Goal: Task Accomplishment & Management: Complete application form

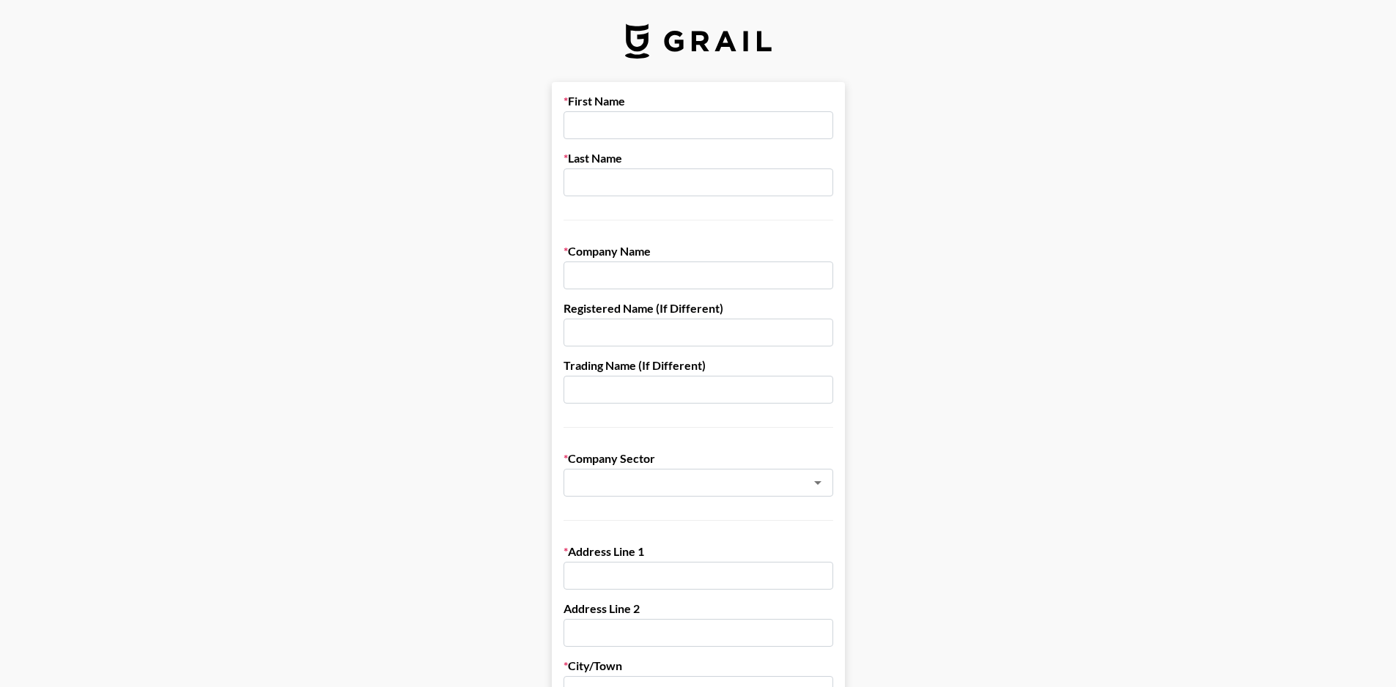
click at [625, 117] on input "text" at bounding box center [699, 125] width 270 height 28
type input "[PERSON_NAME]"
type input "p"
type input "Perkola"
click at [678, 279] on input "Aurorian Records" at bounding box center [699, 276] width 270 height 28
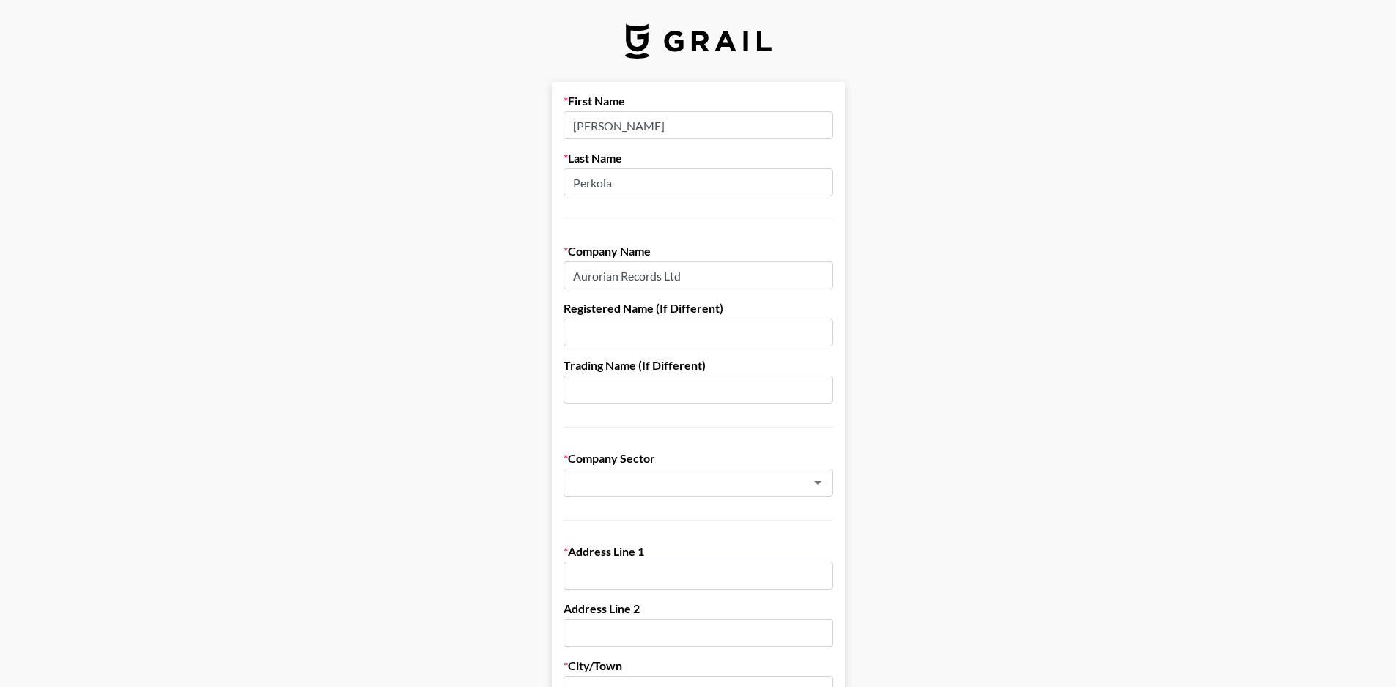
type input "Aurorian Records Ltd"
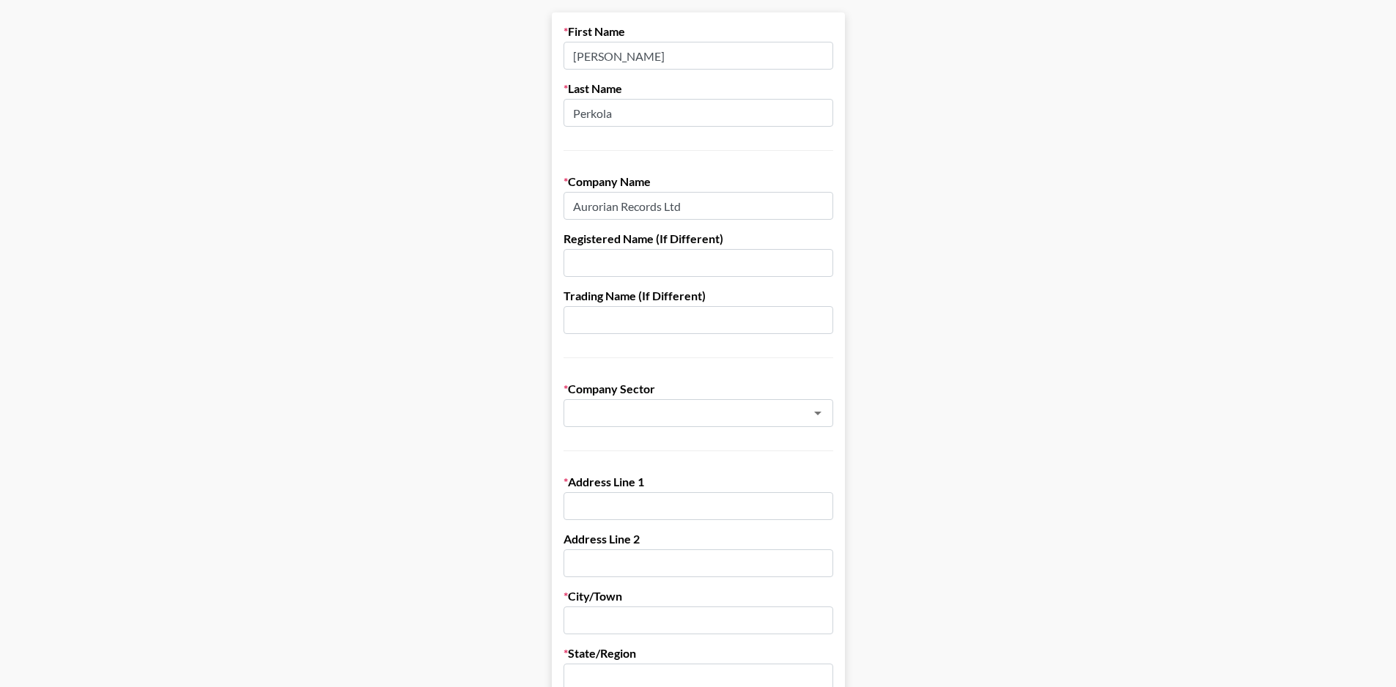
scroll to position [73, 0]
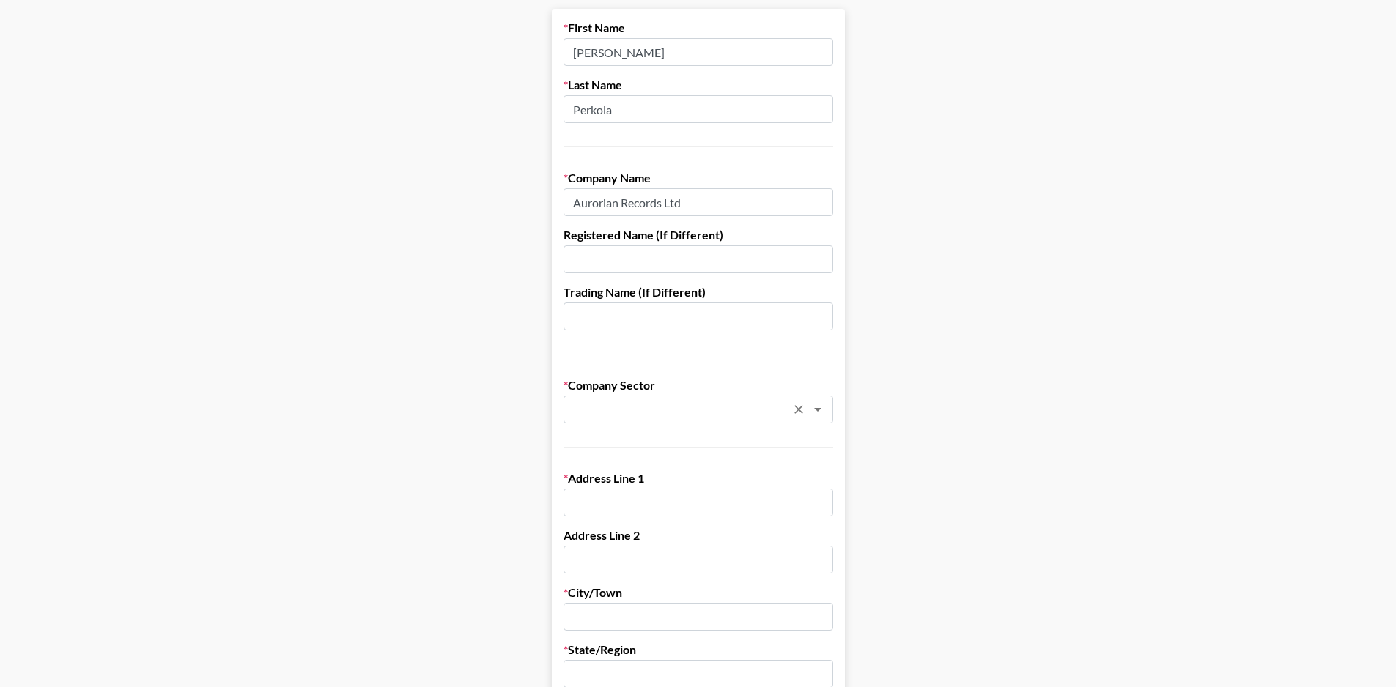
click at [688, 419] on div "​" at bounding box center [699, 410] width 270 height 28
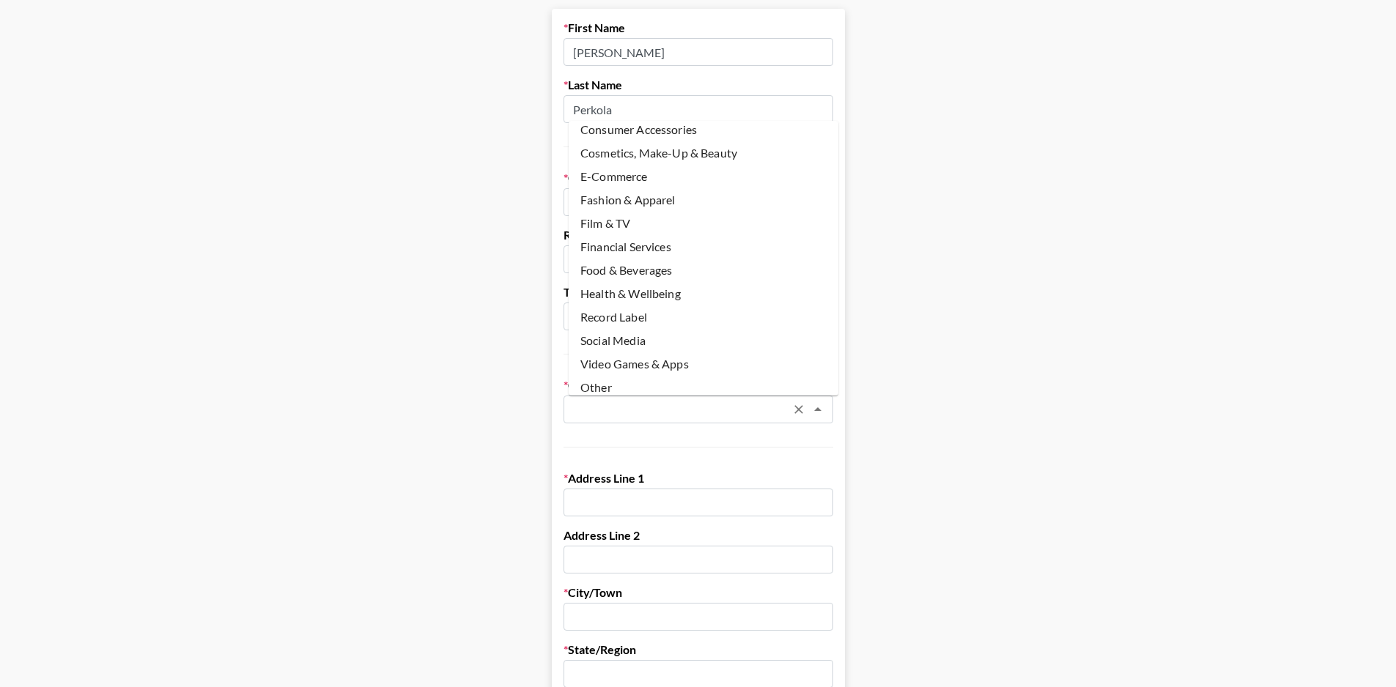
scroll to position [61, 0]
click at [660, 306] on li "Record Label" at bounding box center [704, 311] width 270 height 23
type input "Record Label"
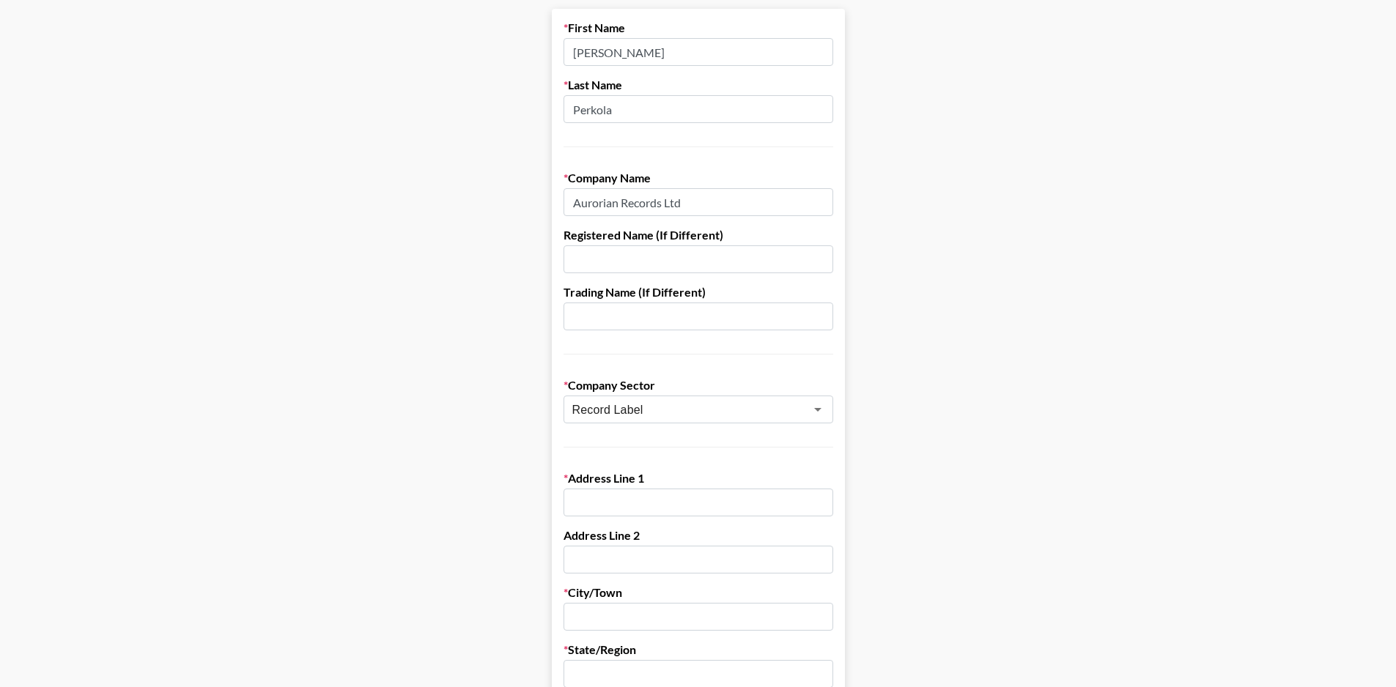
click at [660, 306] on input "text" at bounding box center [699, 317] width 270 height 28
click at [468, 431] on main "First Name [PERSON_NAME] Last Name [PERSON_NAME] Company Name Aurorian Records …" at bounding box center [698, 642] width 1373 height 1266
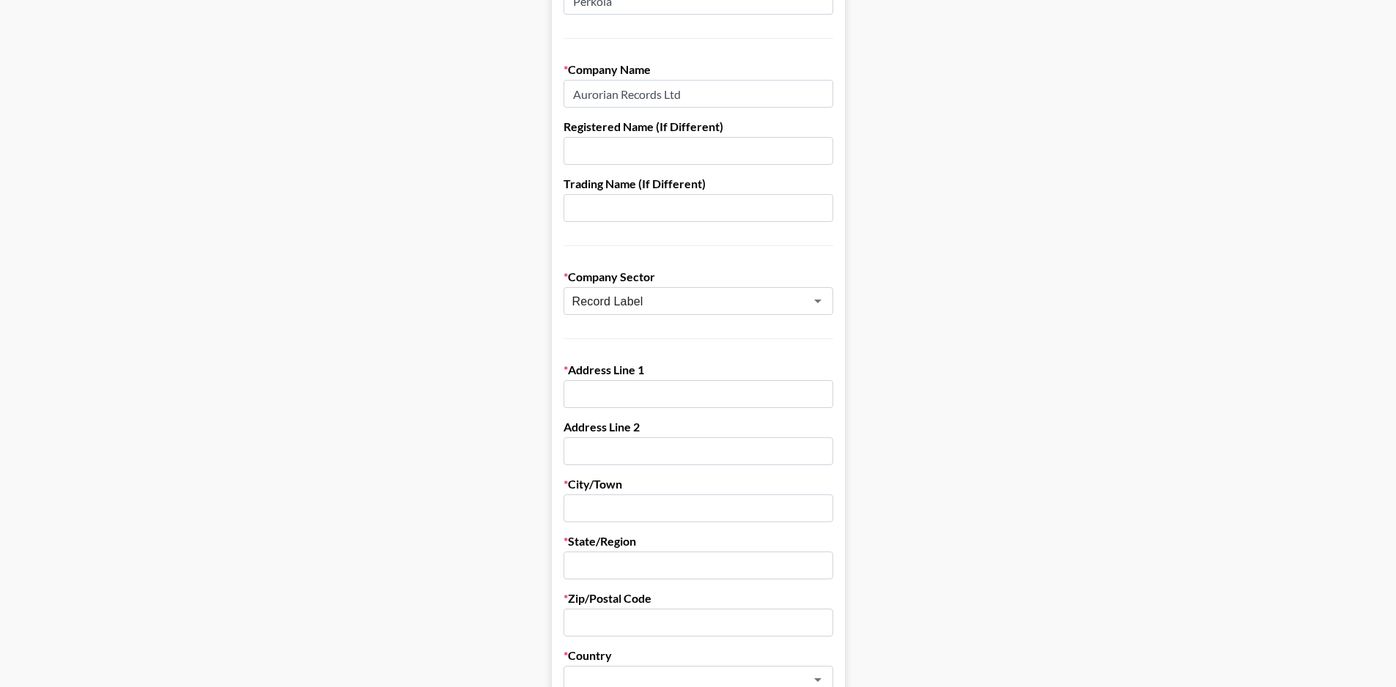
scroll to position [293, 0]
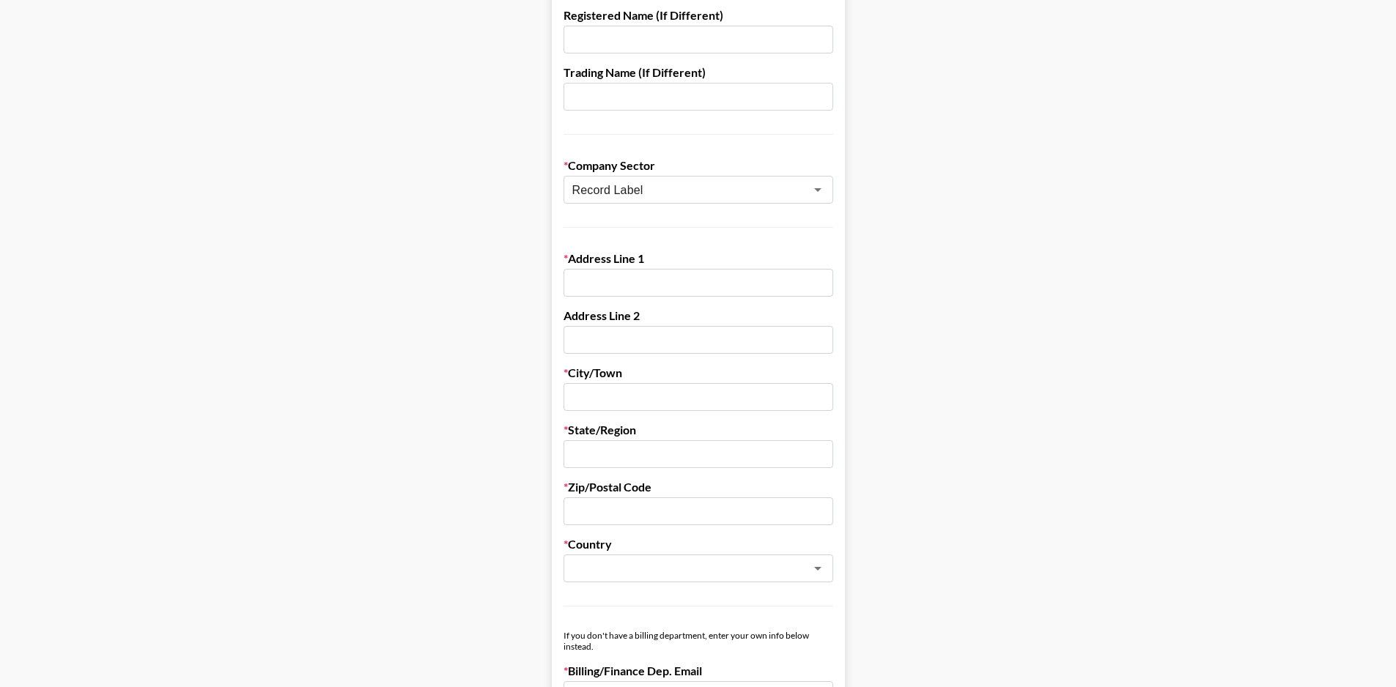
click at [641, 284] on input "text" at bounding box center [699, 283] width 270 height 28
type input "2"
type input "[STREET_ADDRESS][PERSON_NAME]"
click at [635, 404] on input "text" at bounding box center [699, 397] width 270 height 28
type input "[GEOGRAPHIC_DATA]"
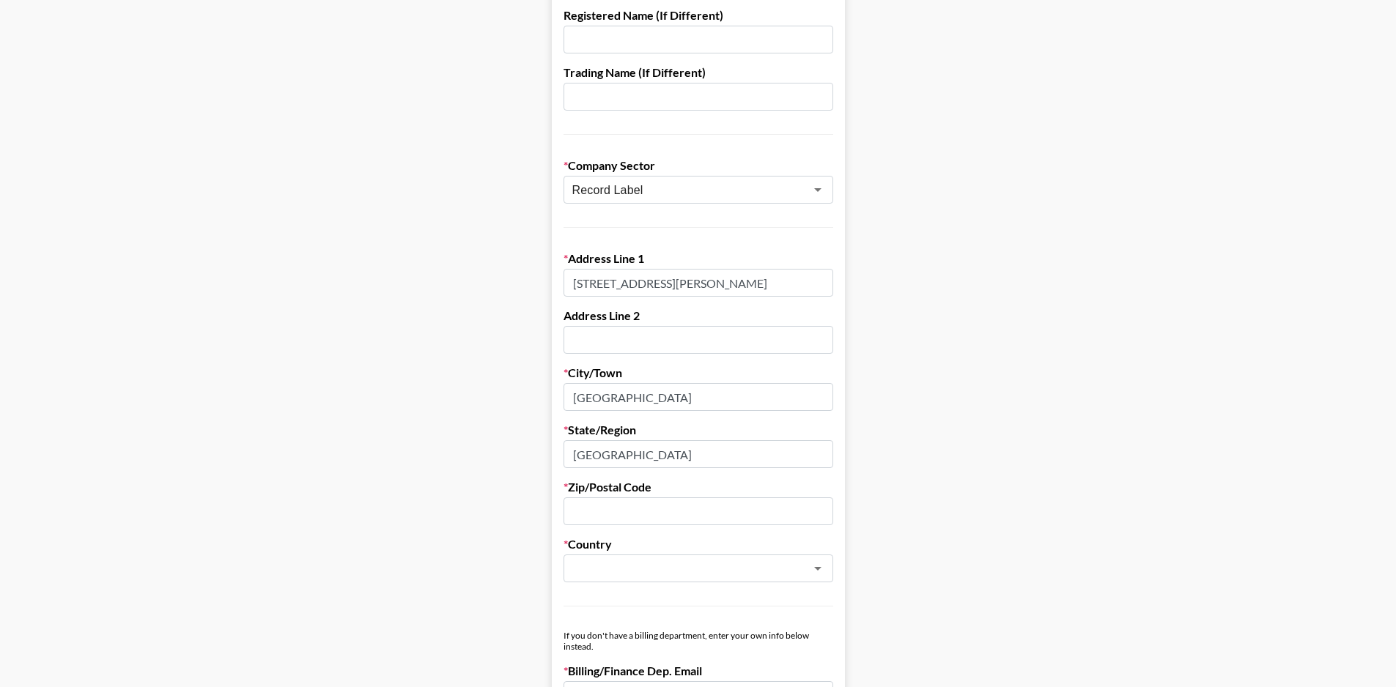
type input "[GEOGRAPHIC_DATA]"
drag, startPoint x: 635, startPoint y: 404, endPoint x: 492, endPoint y: 410, distance: 143.1
click at [492, 410] on main "First Name [PERSON_NAME] Last Name [PERSON_NAME] Company Name Aurorian Records …" at bounding box center [698, 422] width 1373 height 1266
click at [629, 398] on input "text" at bounding box center [699, 397] width 270 height 28
drag, startPoint x: 632, startPoint y: 443, endPoint x: 522, endPoint y: 450, distance: 110.1
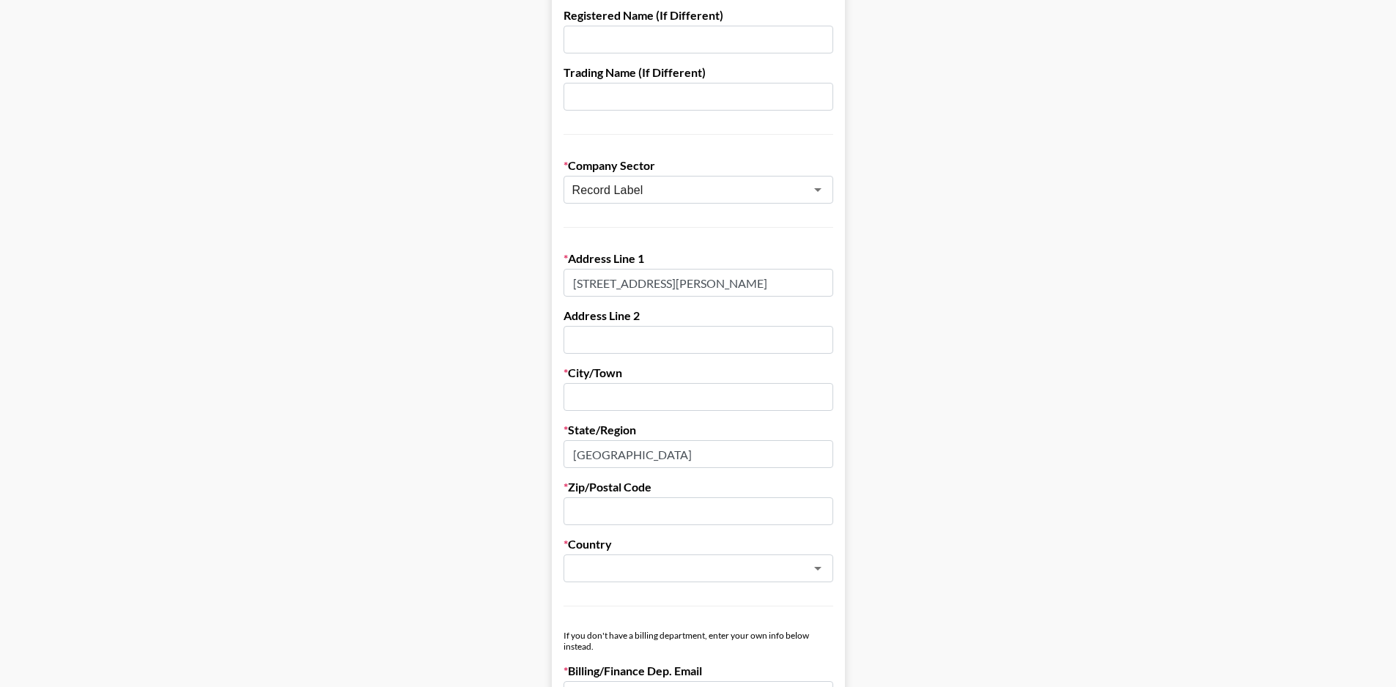
click at [522, 450] on main "First Name [PERSON_NAME] Last Name [PERSON_NAME] Company Name Aurorian Records …" at bounding box center [698, 422] width 1373 height 1266
type input "[GEOGRAPHIC_DATA]"
click at [696, 518] on input "text" at bounding box center [699, 512] width 270 height 28
paste input "WC2H 9JQ"
type input "WC2H 9JQ"
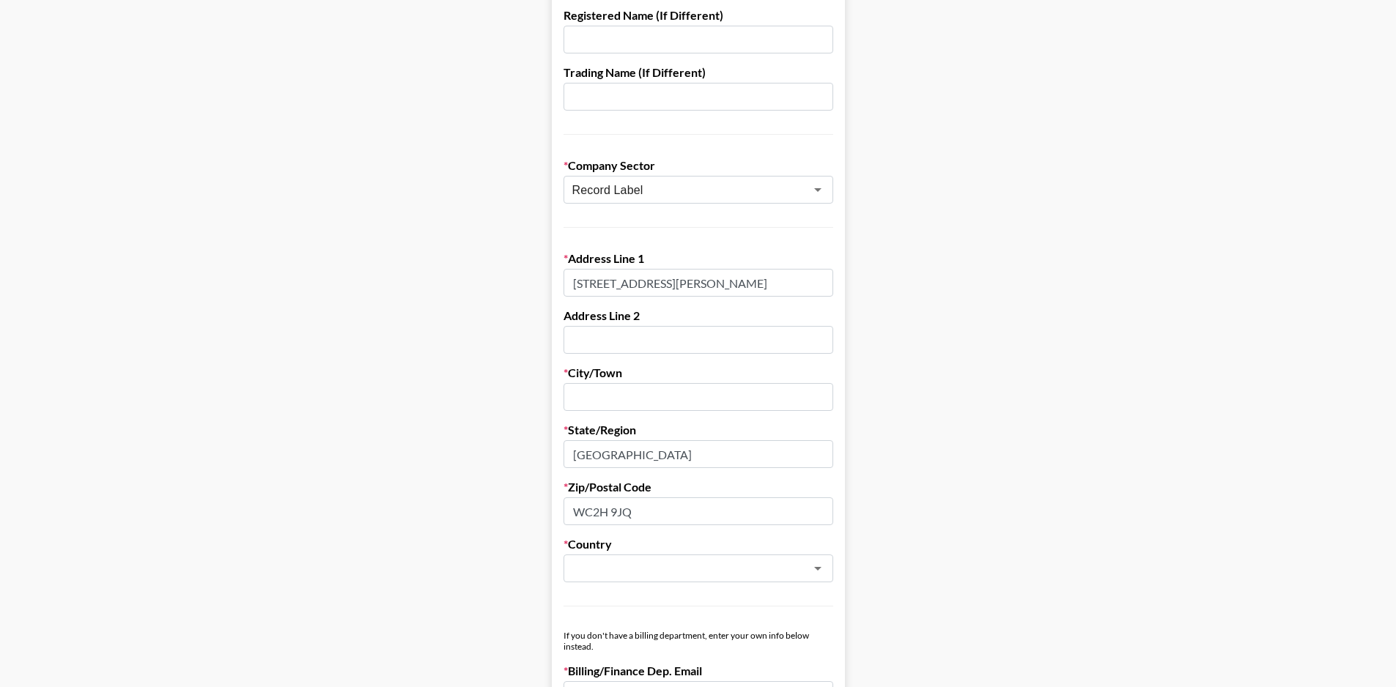
click at [612, 409] on input "text" at bounding box center [699, 397] width 270 height 28
type input "[GEOGRAPHIC_DATA]"
drag, startPoint x: 689, startPoint y: 536, endPoint x: 690, endPoint y: 555, distance: 19.1
click at [690, 542] on form "First Name [PERSON_NAME] Last Name [PERSON_NAME] Company Name Aurorian Records …" at bounding box center [698, 422] width 293 height 1266
click at [696, 577] on input "text" at bounding box center [678, 569] width 213 height 17
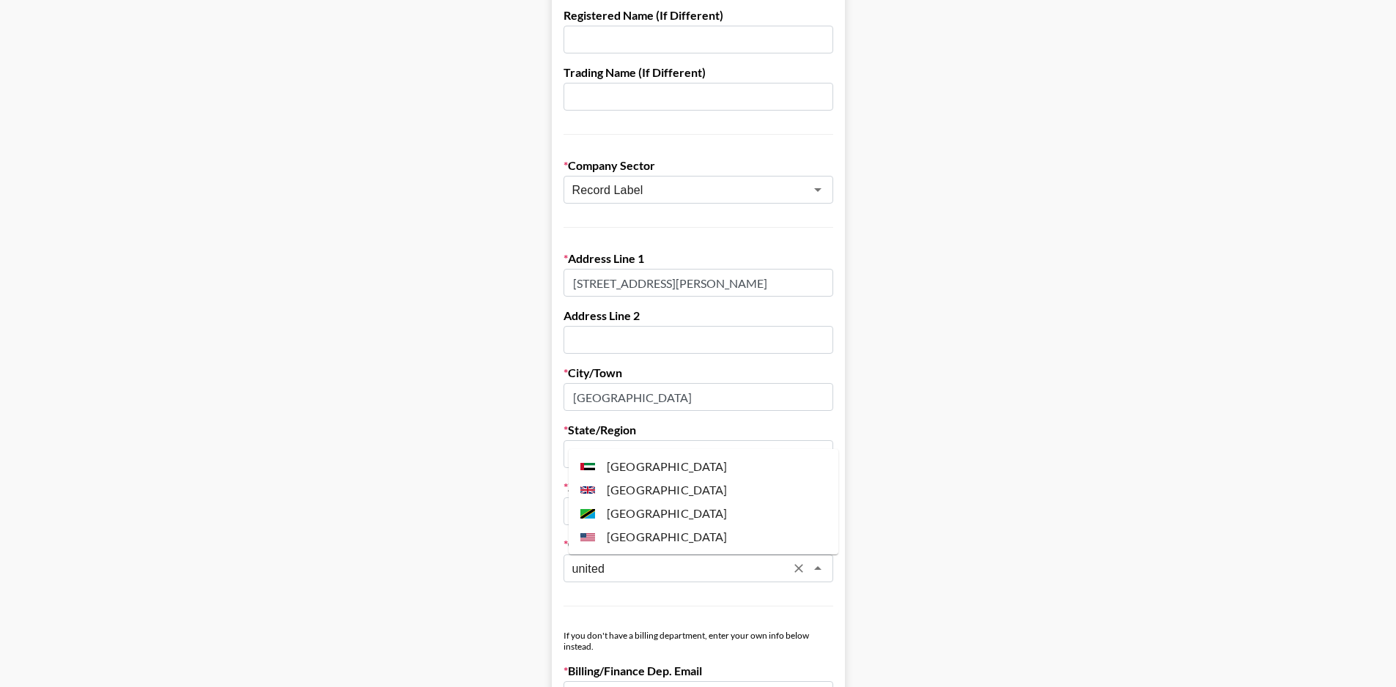
click at [668, 490] on li "[GEOGRAPHIC_DATA]" at bounding box center [704, 490] width 270 height 23
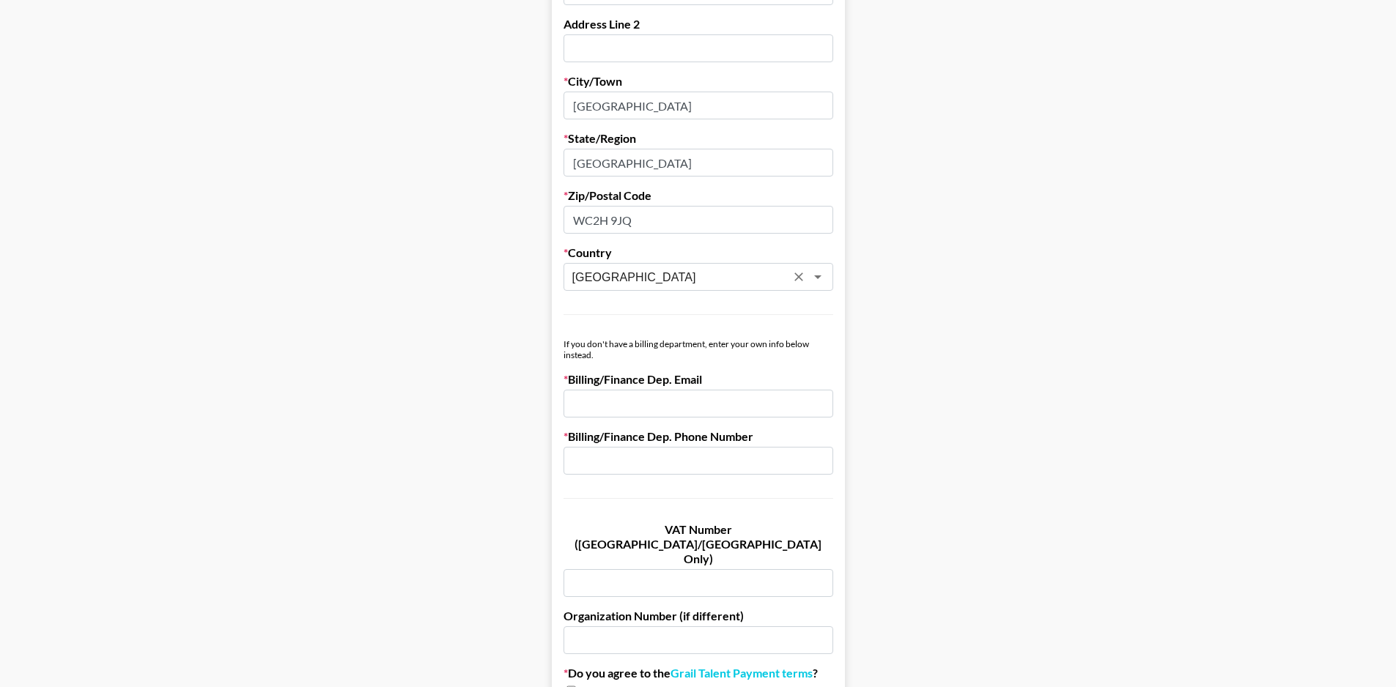
scroll to position [586, 0]
type input "[GEOGRAPHIC_DATA]"
click at [487, 389] on main "First Name [PERSON_NAME] Last Name [PERSON_NAME] Company Name Aurorian Records …" at bounding box center [698, 129] width 1373 height 1266
click at [633, 393] on input "email" at bounding box center [699, 402] width 270 height 28
type input "[EMAIL_ADDRESS][DOMAIN_NAME]"
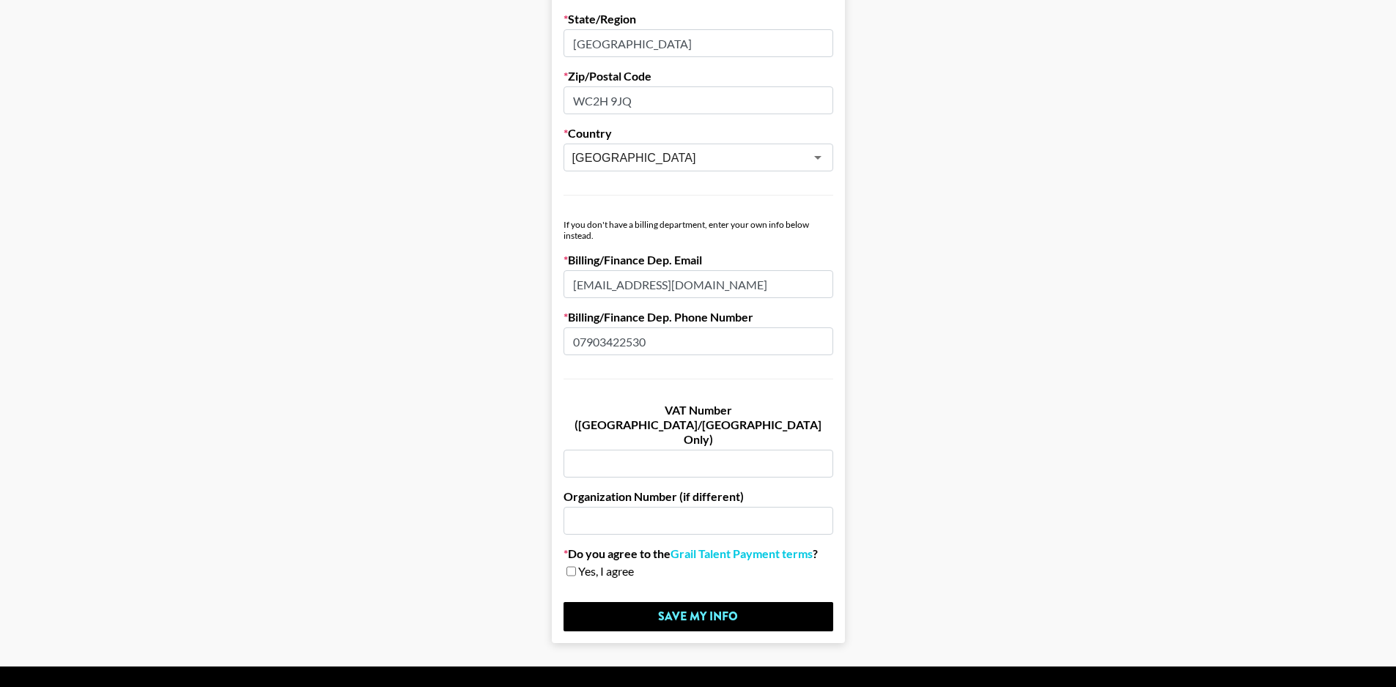
scroll to position [713, 0]
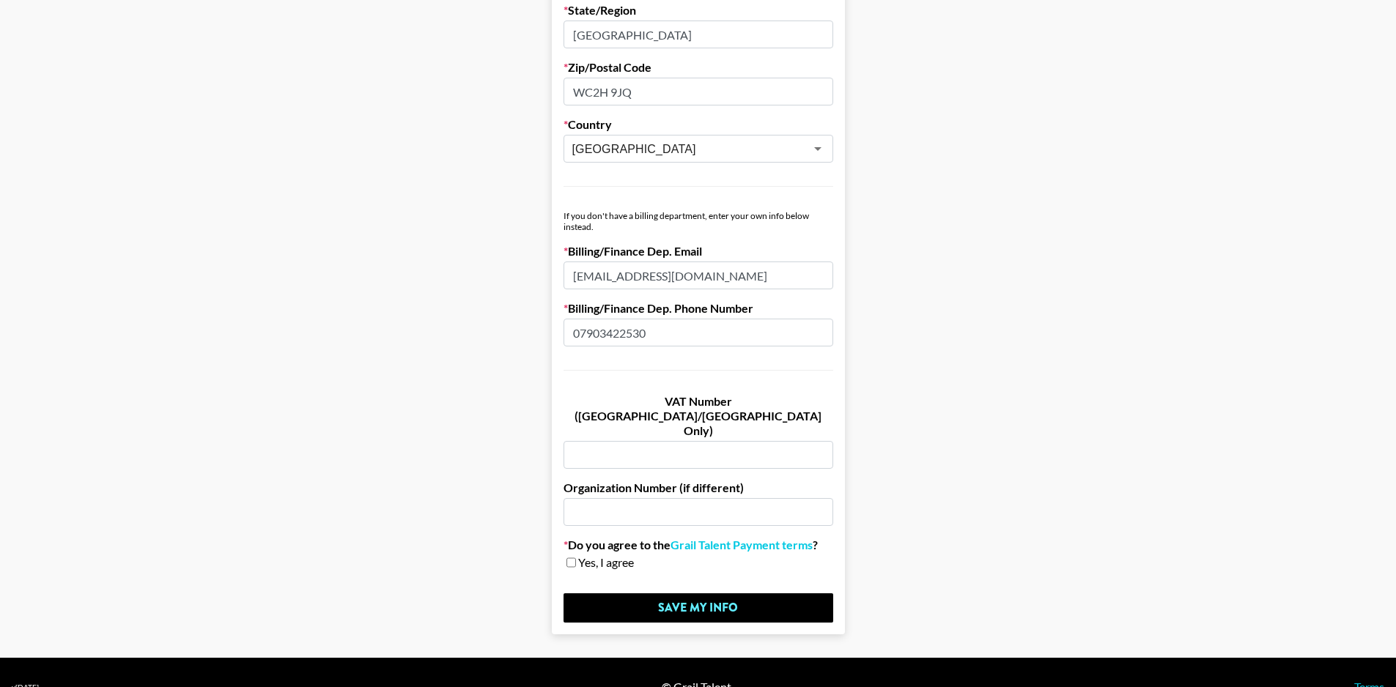
type input "07903422530"
click at [665, 441] on input "text" at bounding box center [699, 455] width 270 height 28
click at [532, 374] on main "First Name [PERSON_NAME] Last Name [PERSON_NAME] Company Name Aurorian Records …" at bounding box center [698, 2] width 1373 height 1266
click at [602, 441] on input "text" at bounding box center [699, 455] width 270 height 28
paste input "VAT Number: 453 8050 96"
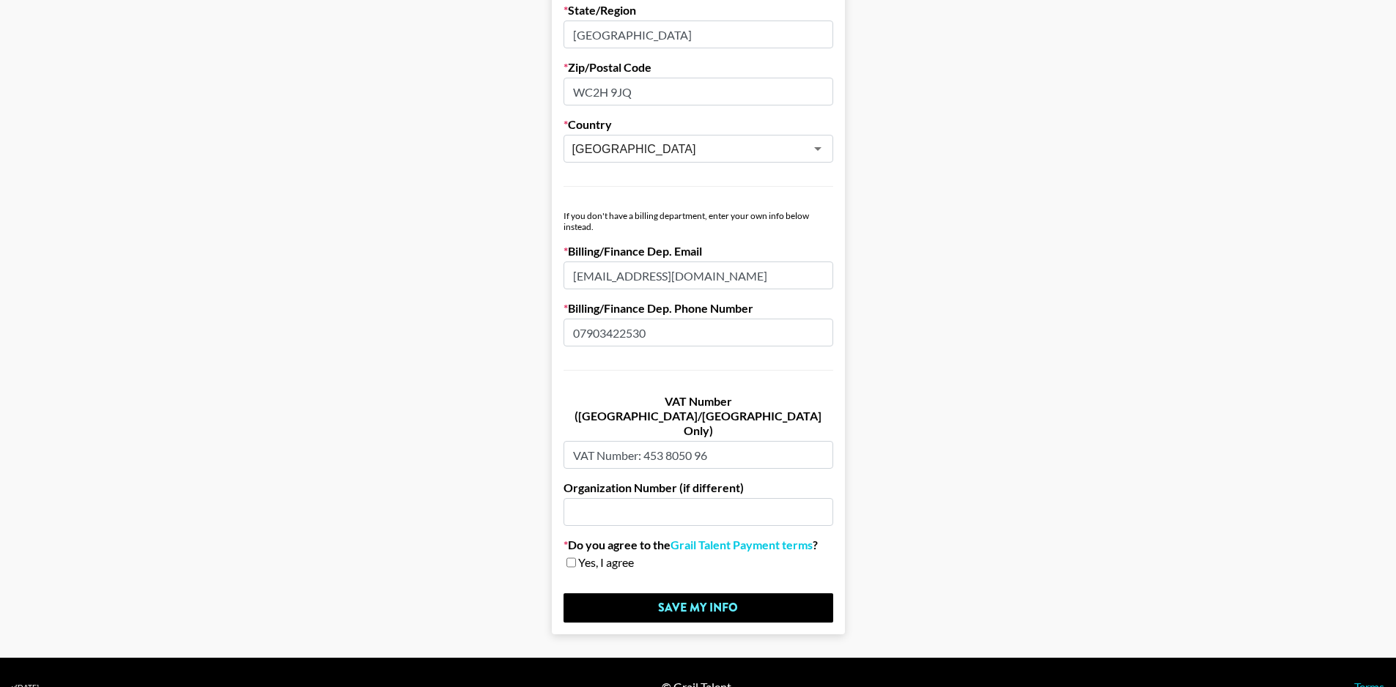
drag, startPoint x: 653, startPoint y: 424, endPoint x: 517, endPoint y: 432, distance: 136.6
click at [517, 432] on main "First Name [PERSON_NAME] Last Name [PERSON_NAME] Company Name Aurorian Records …" at bounding box center [698, 2] width 1373 height 1266
click at [653, 441] on input "VAT Number: 453 8050 96" at bounding box center [699, 455] width 270 height 28
drag, startPoint x: 631, startPoint y: 424, endPoint x: 445, endPoint y: 434, distance: 186.4
click at [454, 434] on main "First Name [PERSON_NAME] Last Name [PERSON_NAME] Company Name Aurorian Records …" at bounding box center [698, 2] width 1373 height 1266
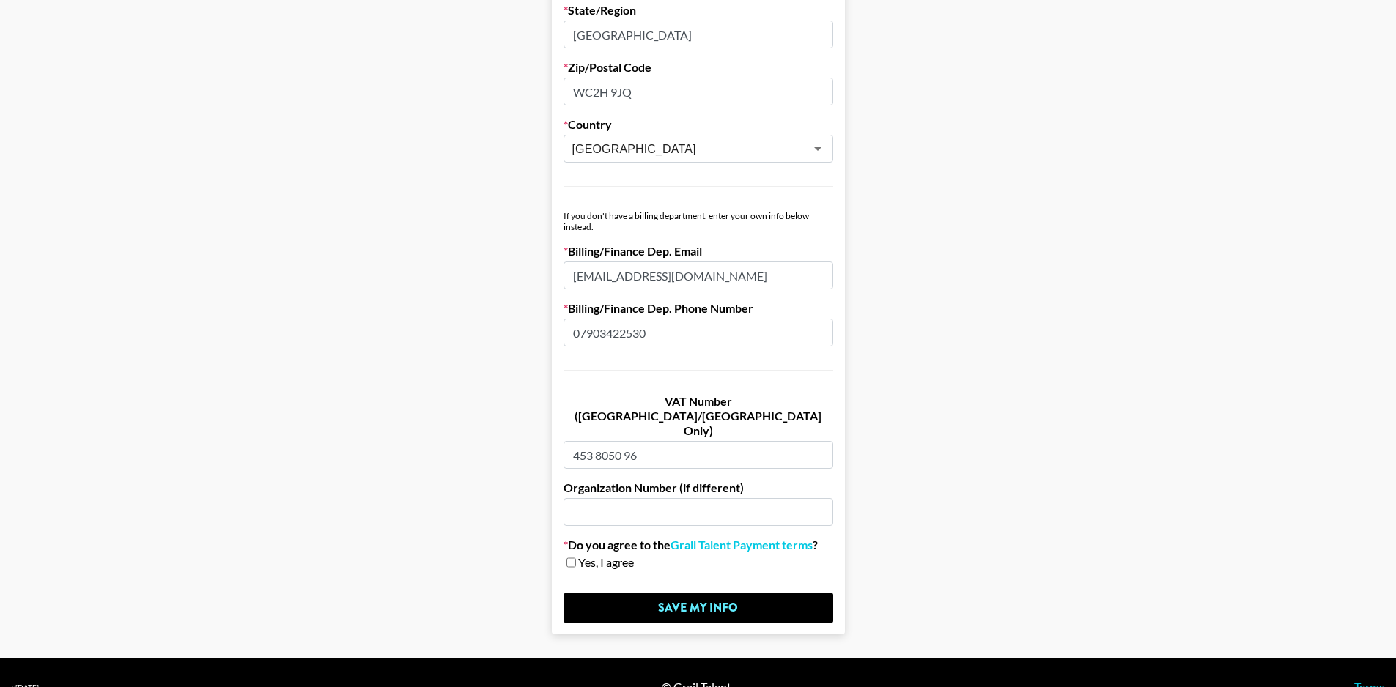
type input "453 8050 96"
click at [705, 498] on input "text" at bounding box center [699, 512] width 270 height 28
click at [583, 556] on div "Yes, I agree" at bounding box center [699, 563] width 270 height 15
click at [576, 558] on input "checkbox" at bounding box center [572, 563] width 10 height 10
checkbox input "true"
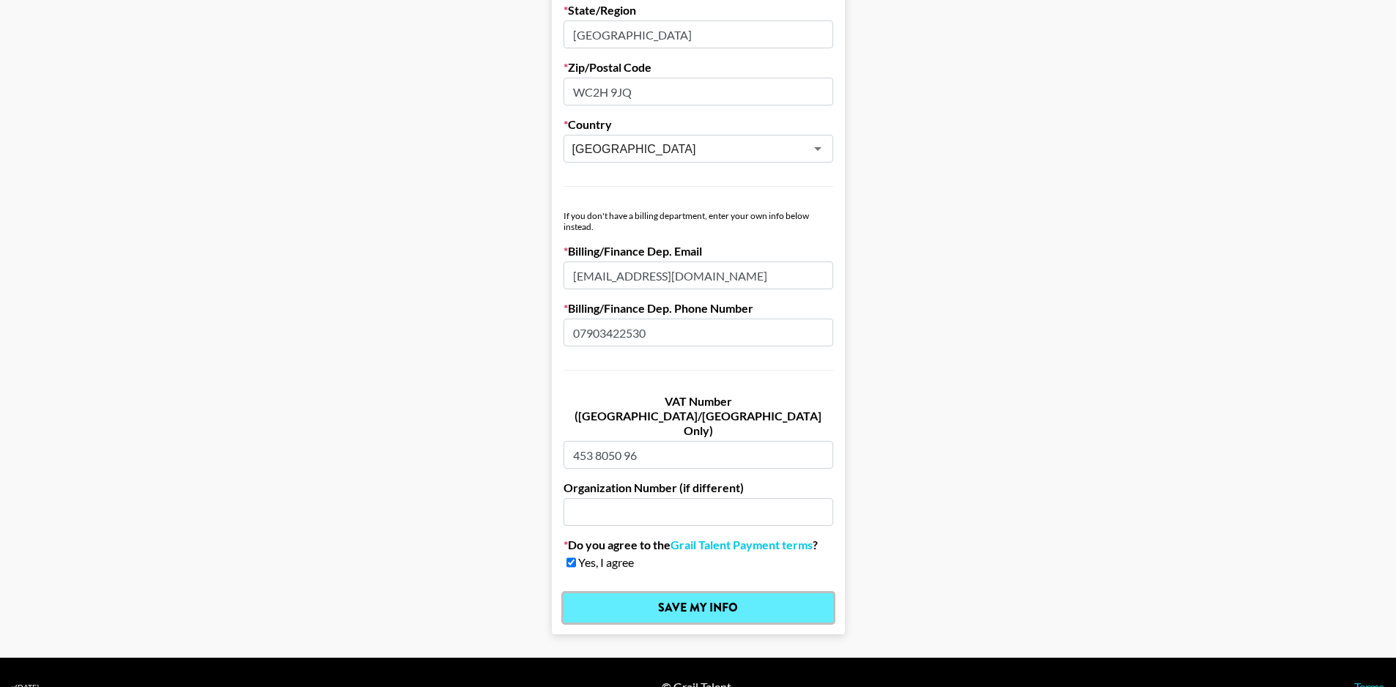
click at [633, 594] on input "Save My Info" at bounding box center [699, 608] width 270 height 29
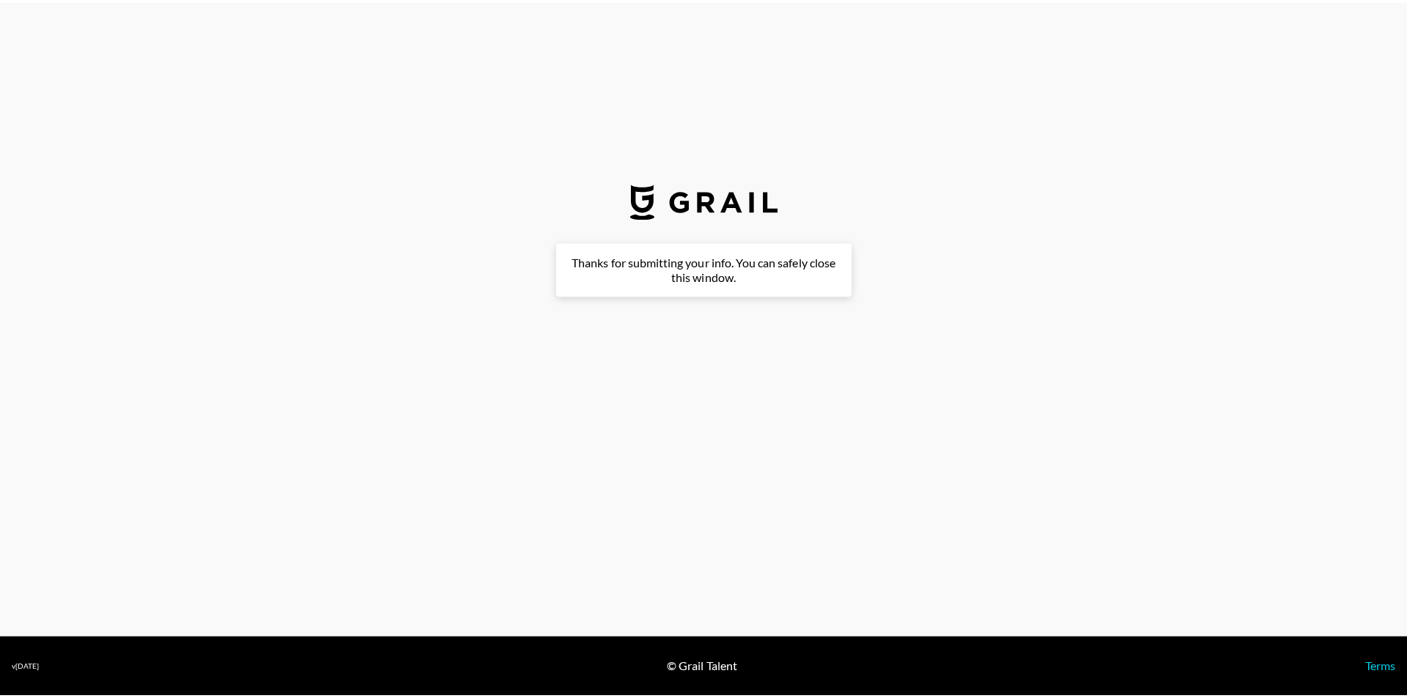
scroll to position [0, 0]
